Goal: Transaction & Acquisition: Purchase product/service

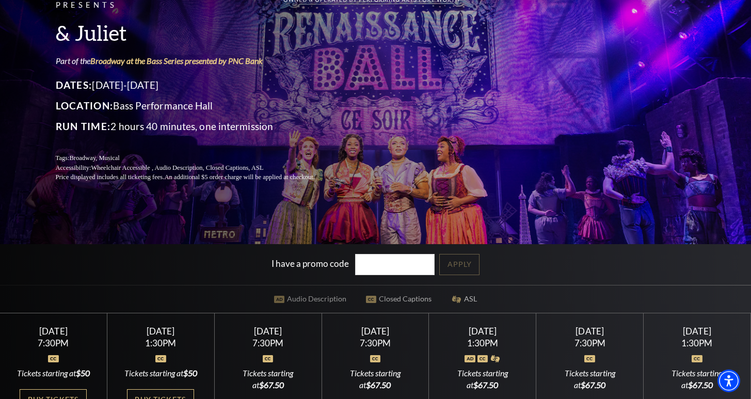
scroll to position [83, 0]
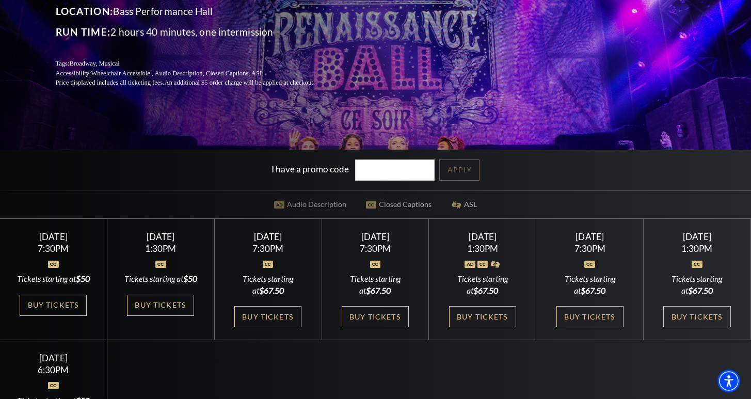
scroll to position [240, 0]
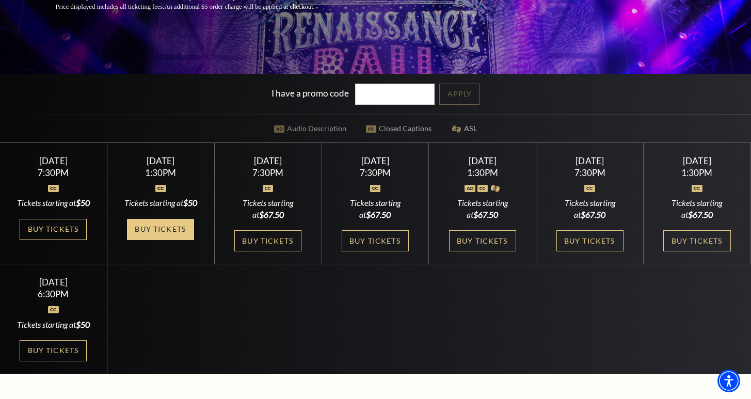
click at [160, 239] on link "Buy Tickets" at bounding box center [160, 229] width 67 height 21
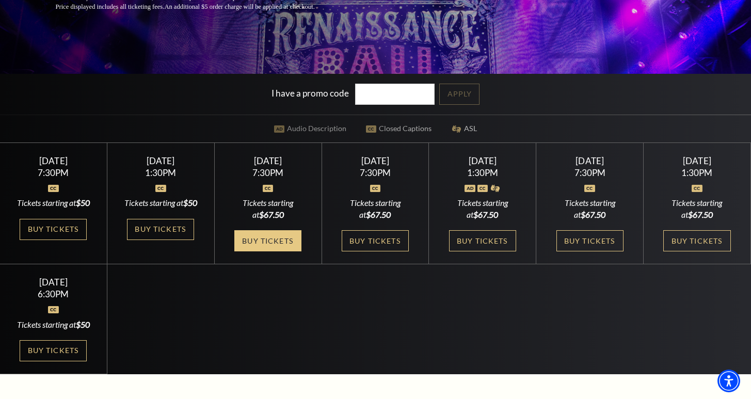
click at [261, 251] on link "Buy Tickets" at bounding box center [267, 240] width 67 height 21
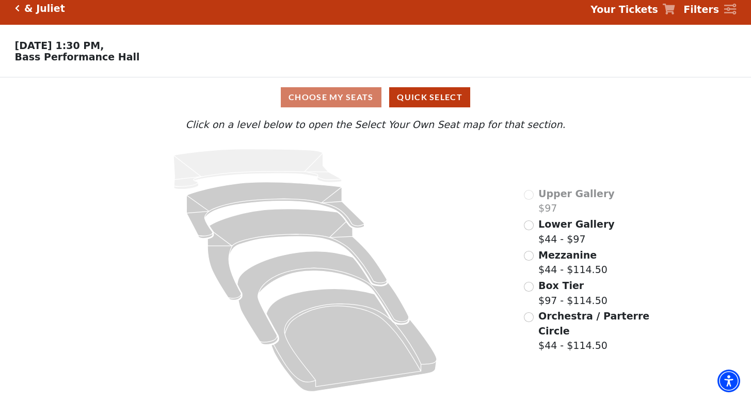
scroll to position [9, 0]
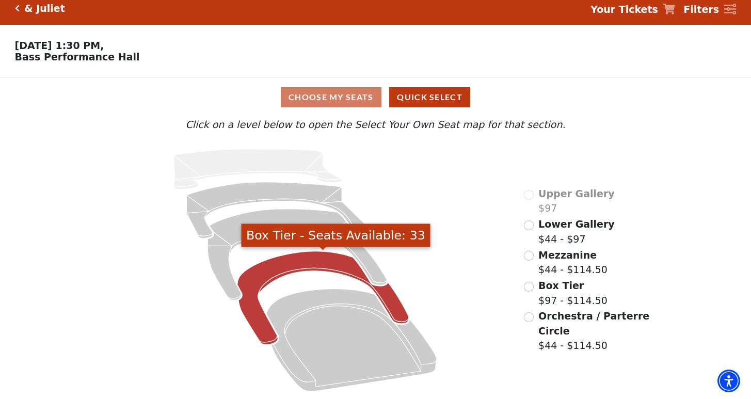
click at [267, 275] on icon "Box Tier - Seats Available: 33" at bounding box center [323, 297] width 171 height 93
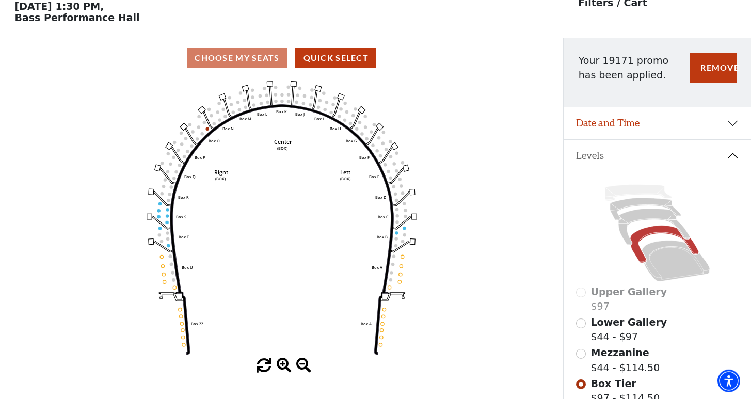
scroll to position [48, 0]
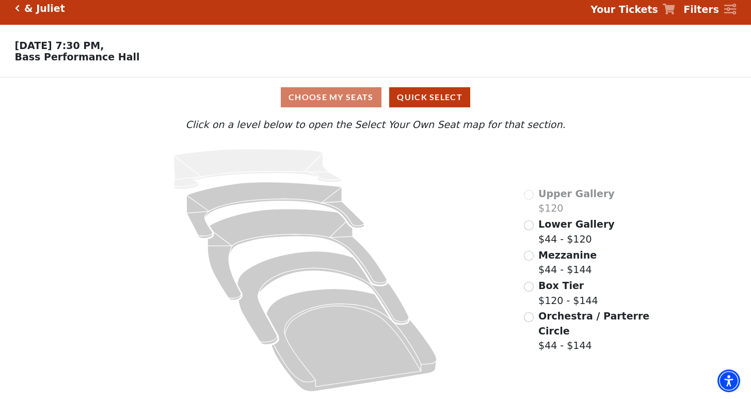
scroll to position [9, 0]
click at [533, 284] on input "Box Tier$120 - $144\a" at bounding box center [529, 287] width 10 height 10
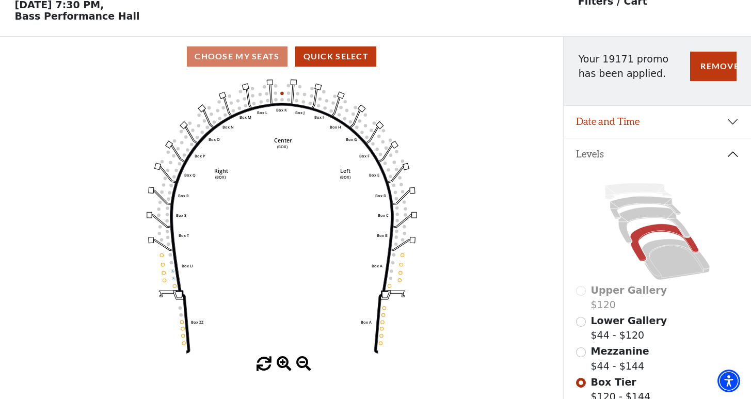
scroll to position [50, 0]
